Goal: Information Seeking & Learning: Learn about a topic

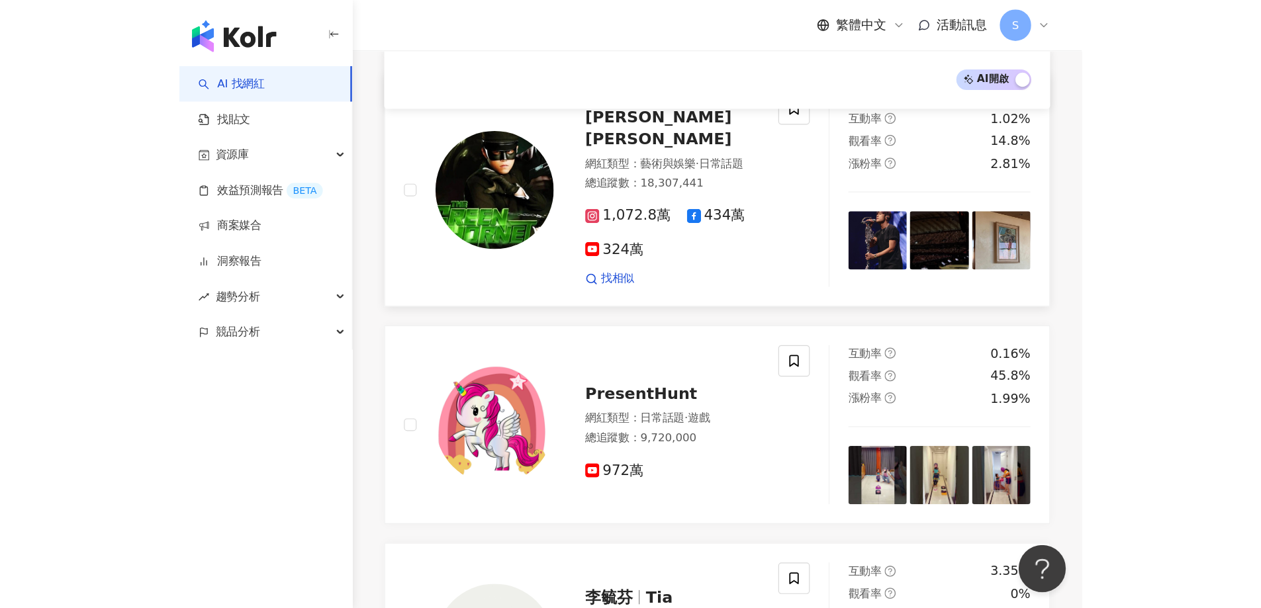
scroll to position [397, 0]
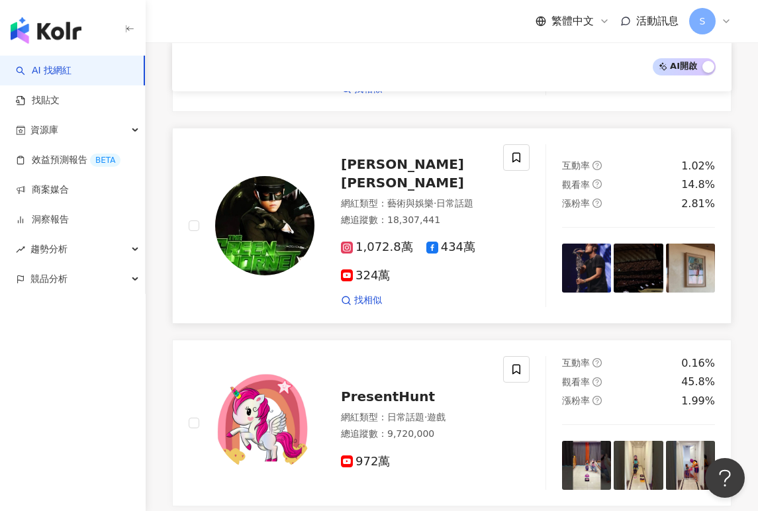
click at [414, 167] on span "[PERSON_NAME] [PERSON_NAME]" at bounding box center [402, 173] width 123 height 34
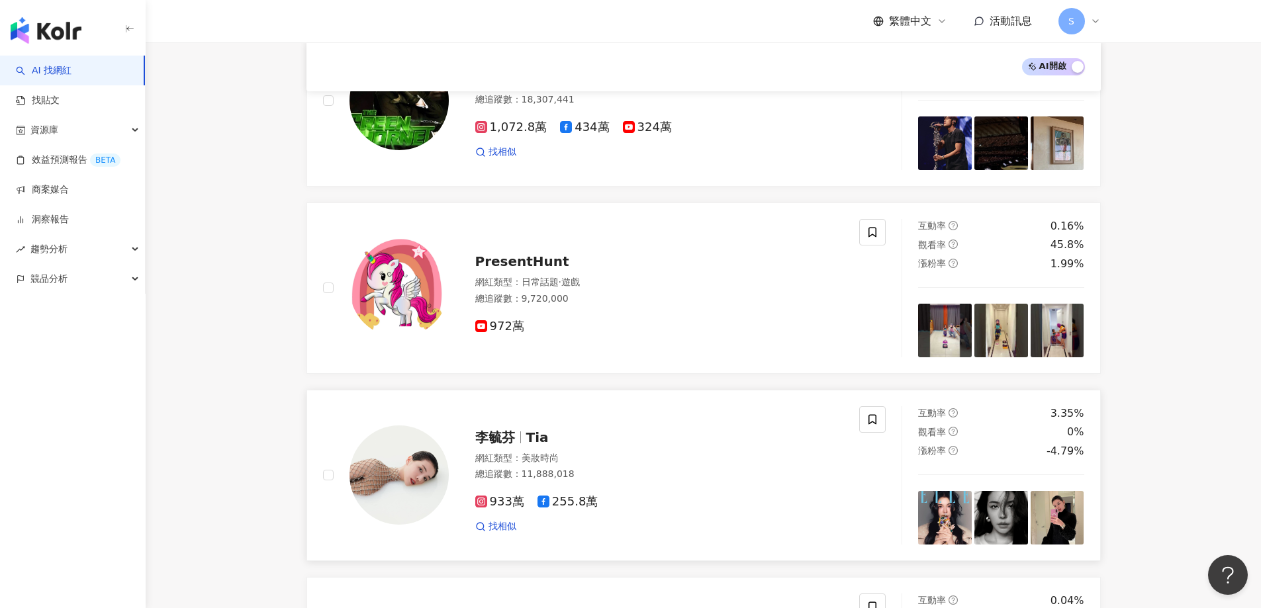
click at [488, 445] on span "李毓芬" at bounding box center [495, 437] width 40 height 16
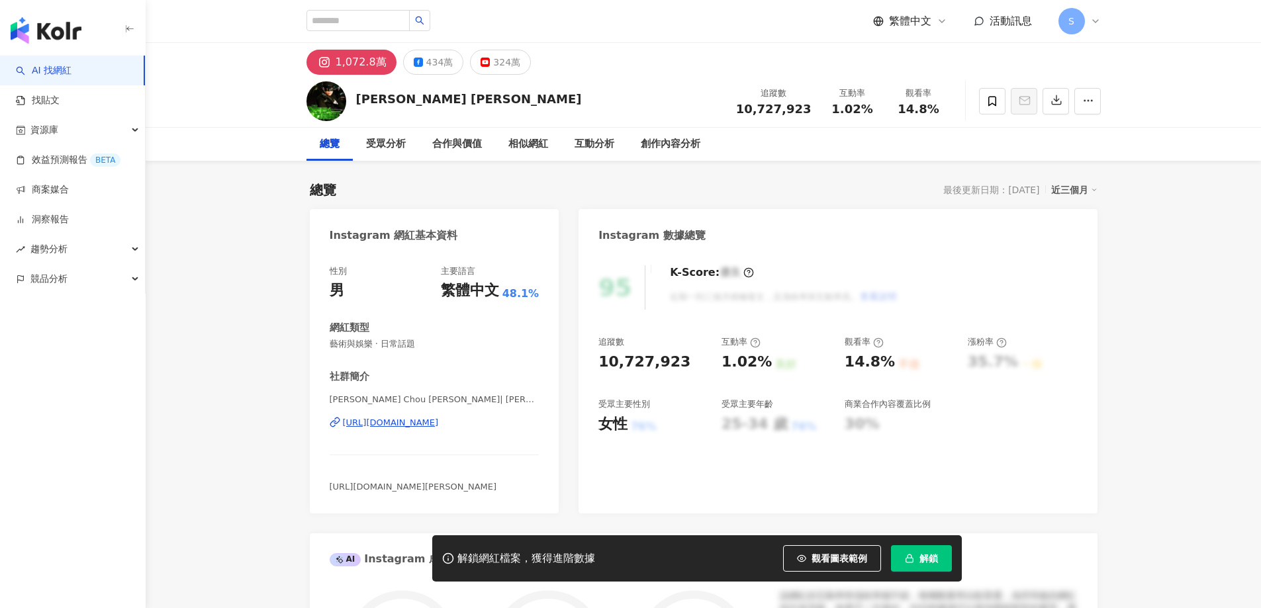
click at [917, 557] on button "解鎖" at bounding box center [921, 558] width 61 height 26
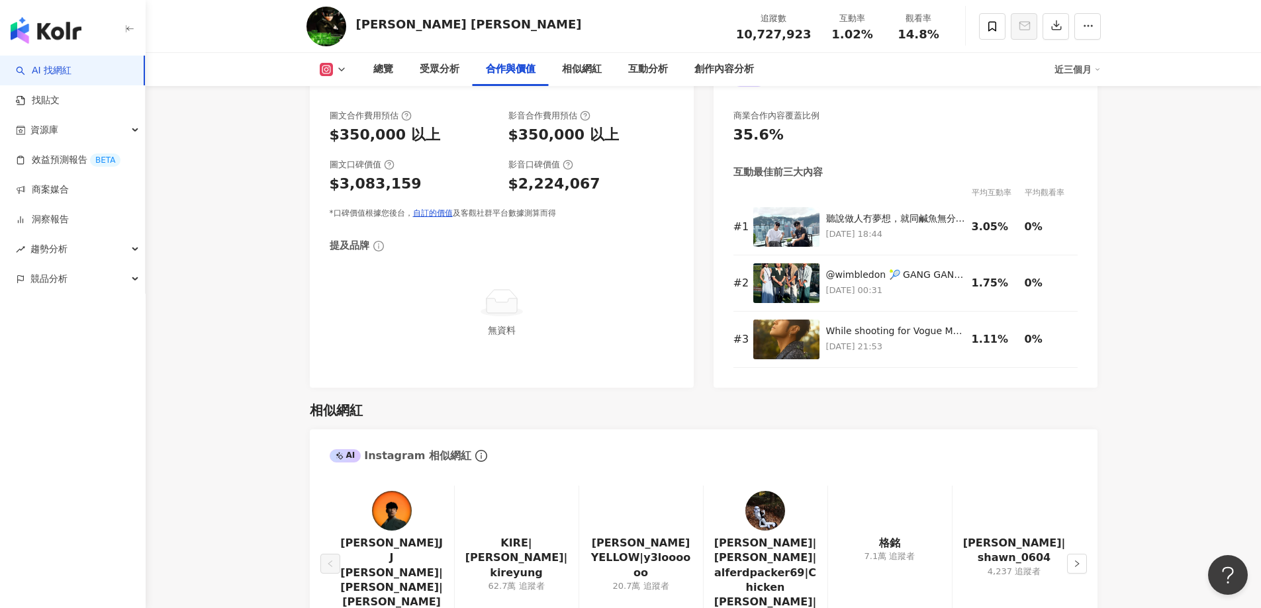
scroll to position [1853, 0]
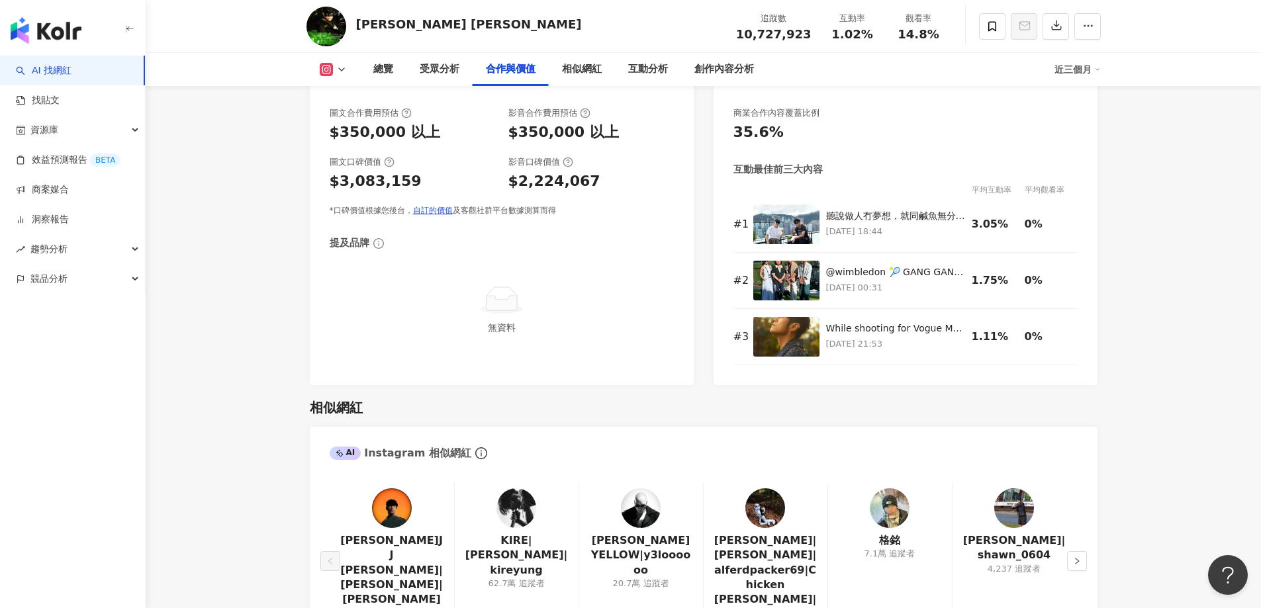
click at [633, 496] on img at bounding box center [641, 508] width 40 height 40
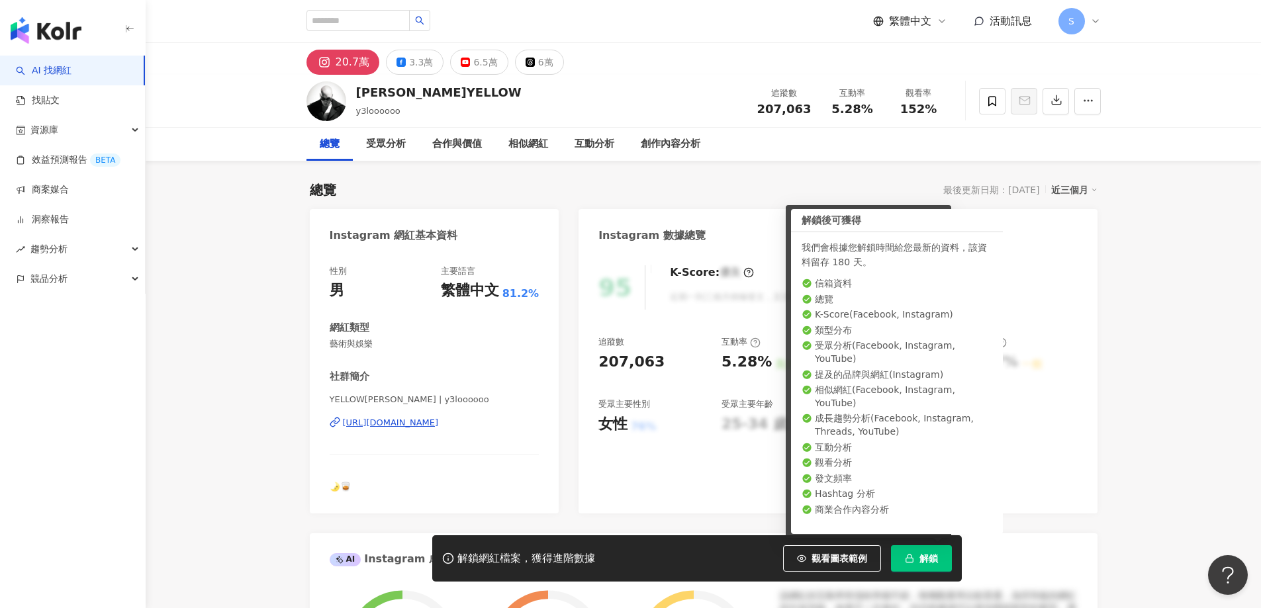
click at [936, 559] on span "解鎖" at bounding box center [928, 558] width 19 height 11
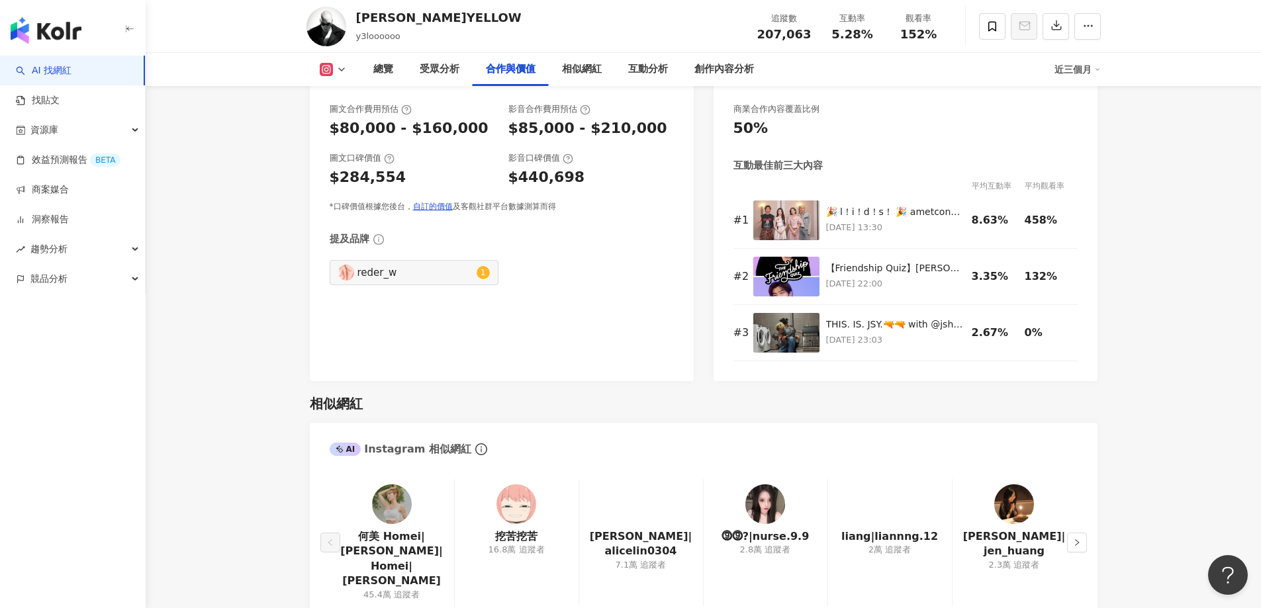
scroll to position [1853, 0]
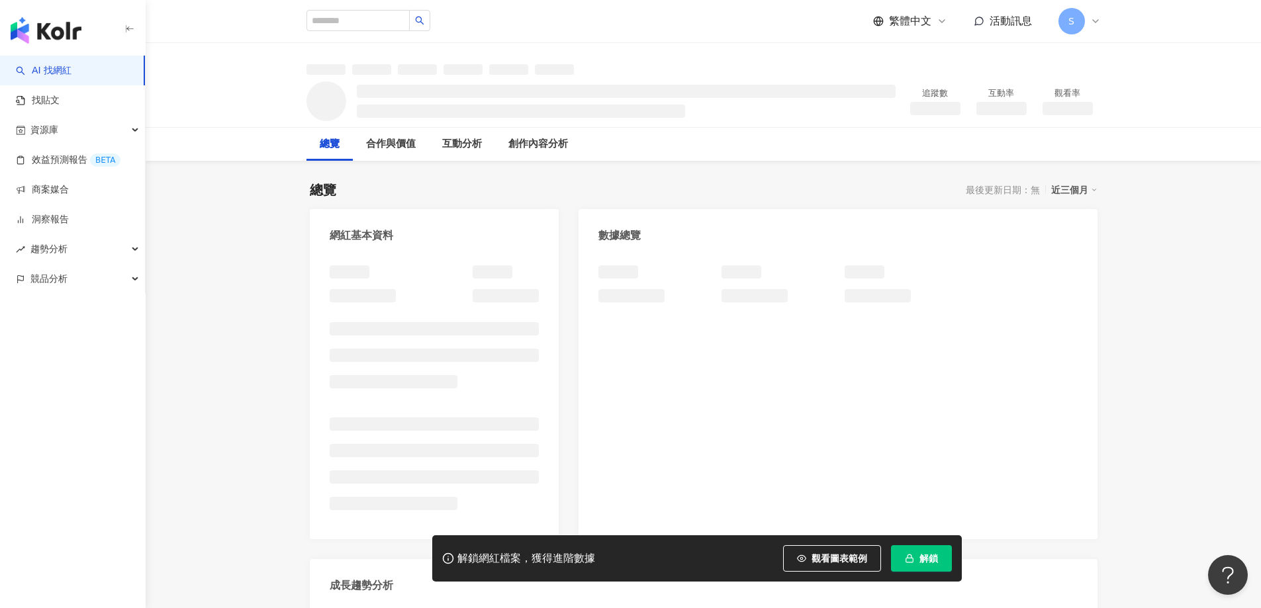
click at [924, 561] on span "解鎖" at bounding box center [928, 558] width 19 height 11
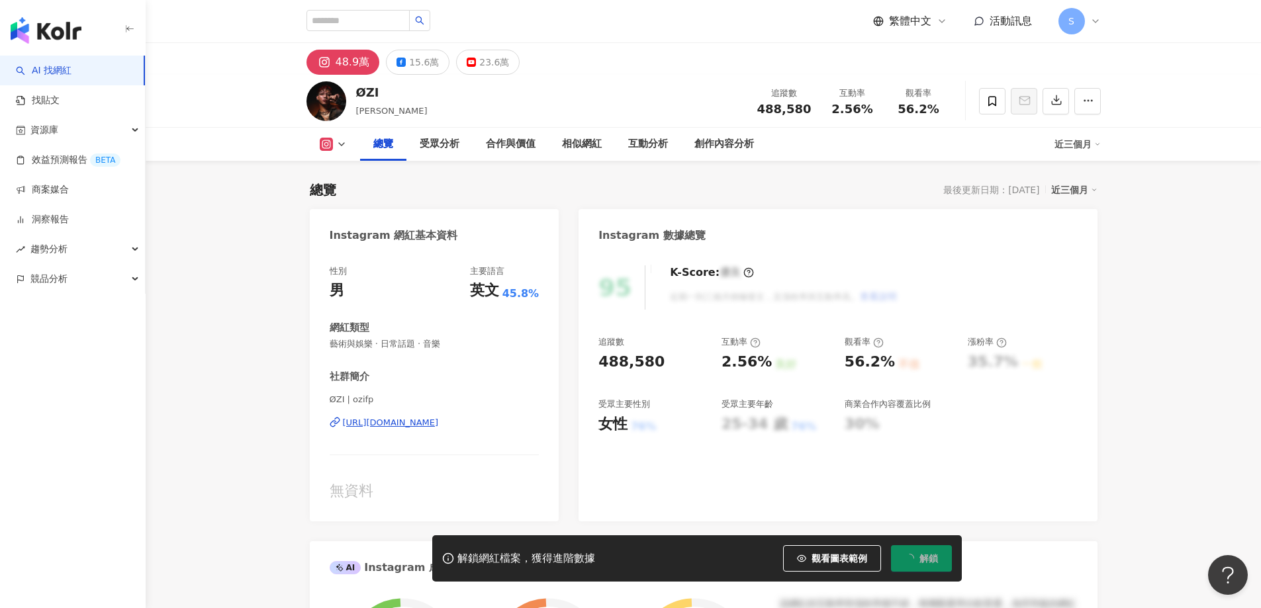
scroll to position [81, 0]
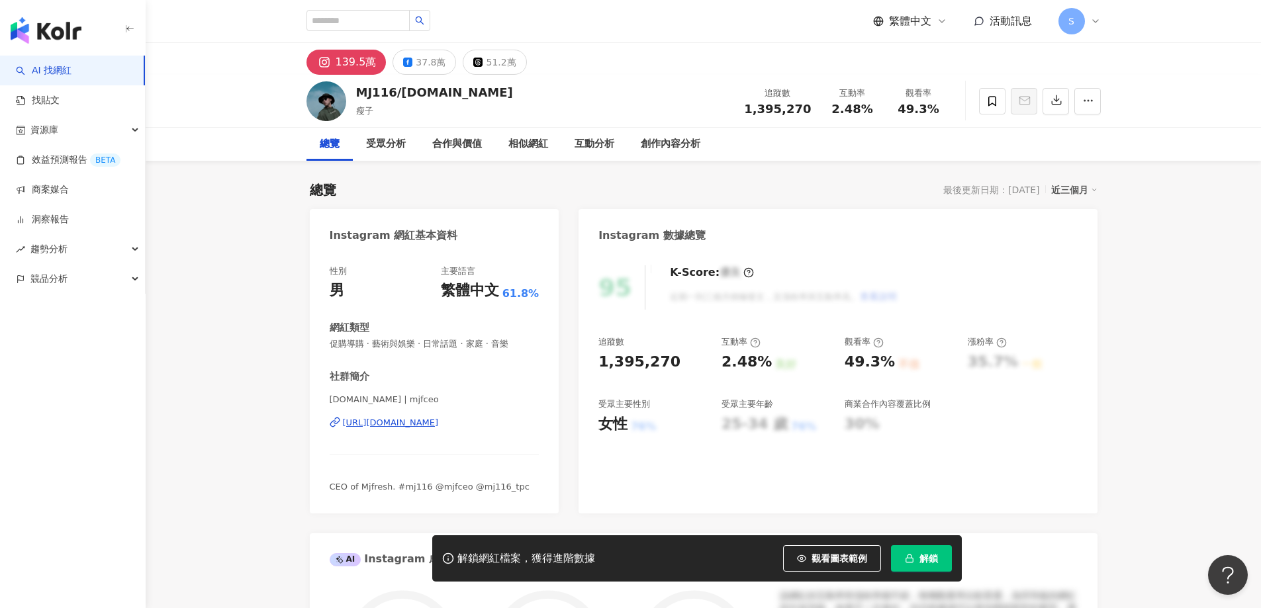
click at [933, 554] on span "解鎖" at bounding box center [928, 558] width 19 height 11
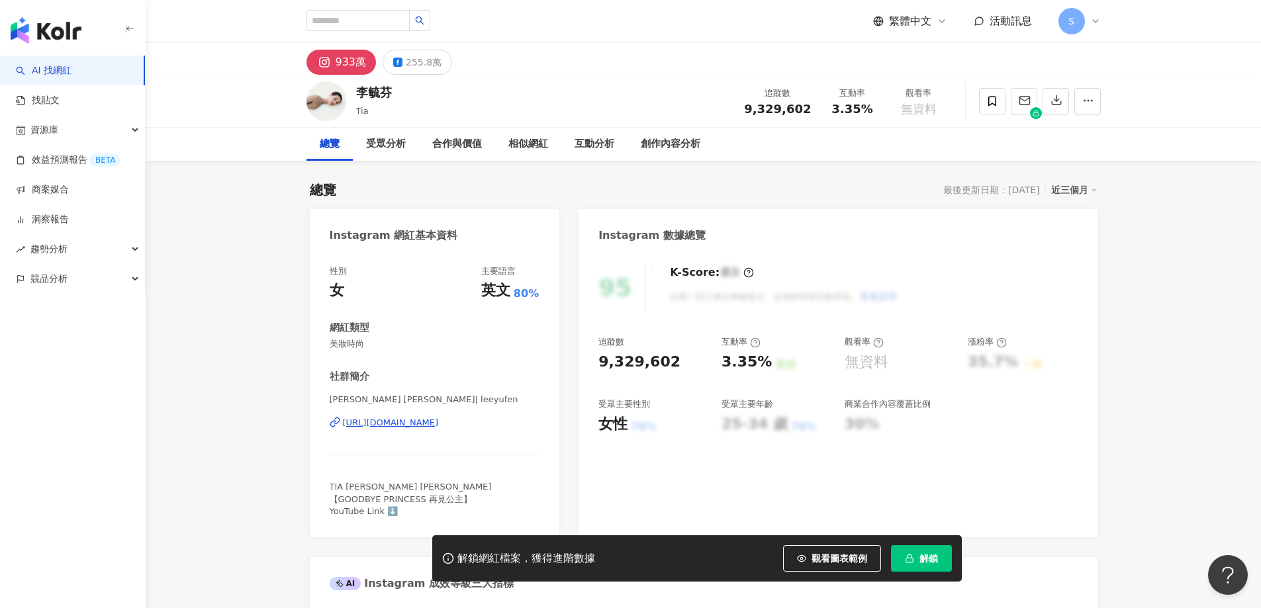
click at [901, 562] on button "解鎖" at bounding box center [921, 558] width 61 height 26
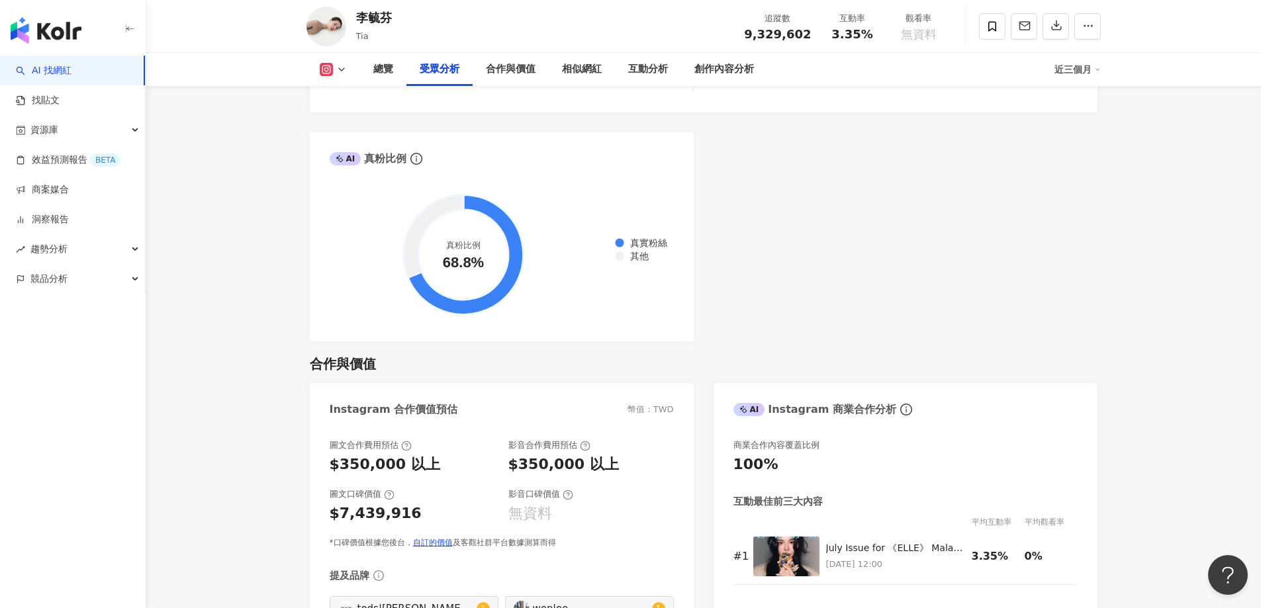
scroll to position [1654, 0]
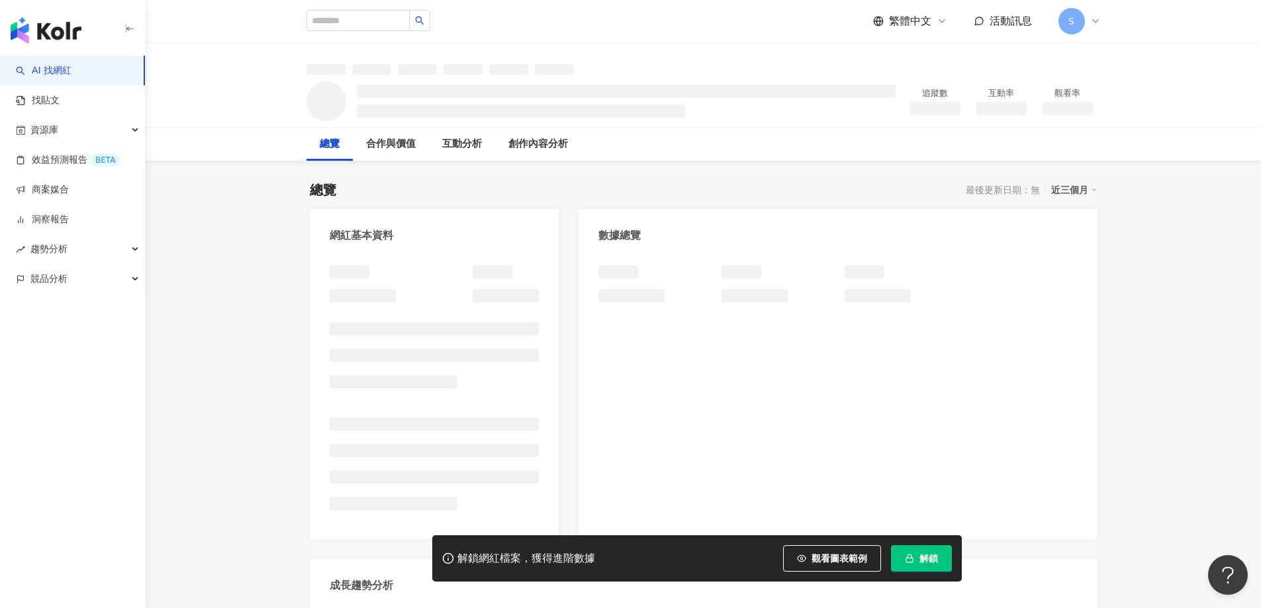
click at [936, 558] on span "解鎖" at bounding box center [928, 558] width 19 height 11
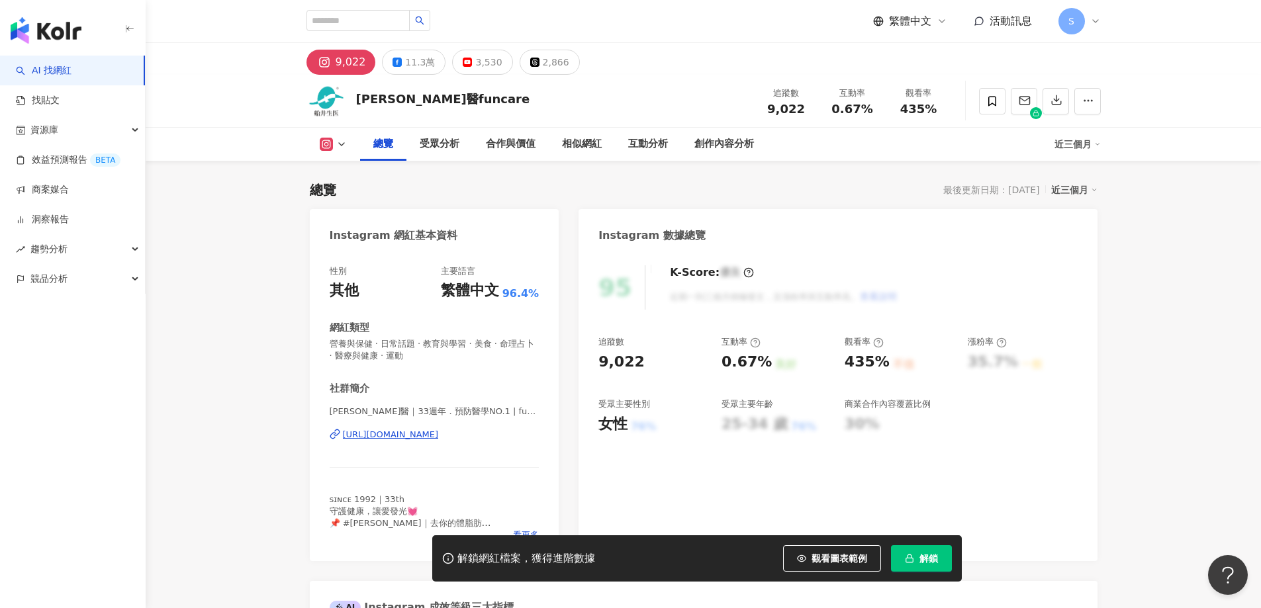
scroll to position [81, 0]
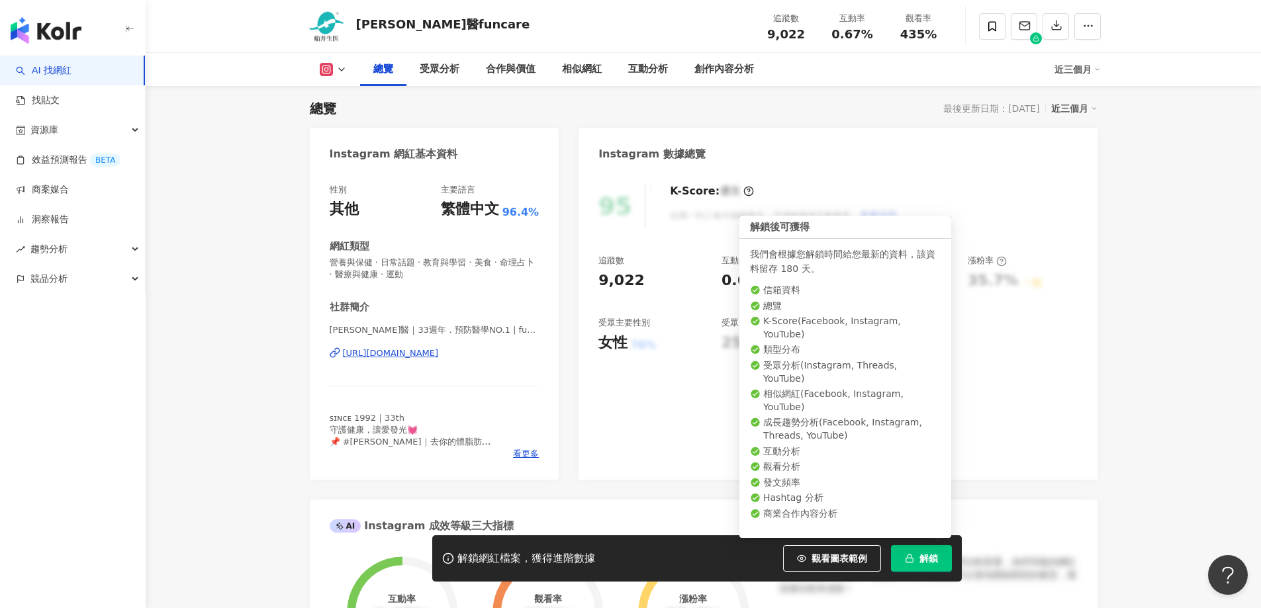
click at [934, 555] on span "解鎖" at bounding box center [928, 558] width 19 height 11
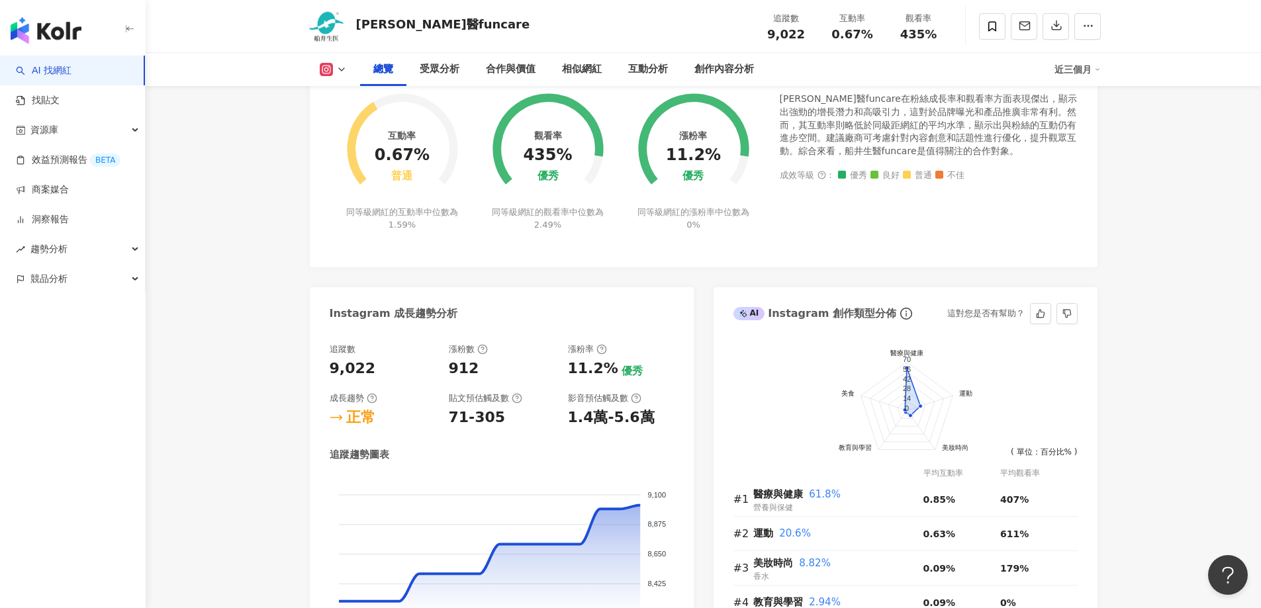
scroll to position [799, 0]
